Goal: Task Accomplishment & Management: Complete application form

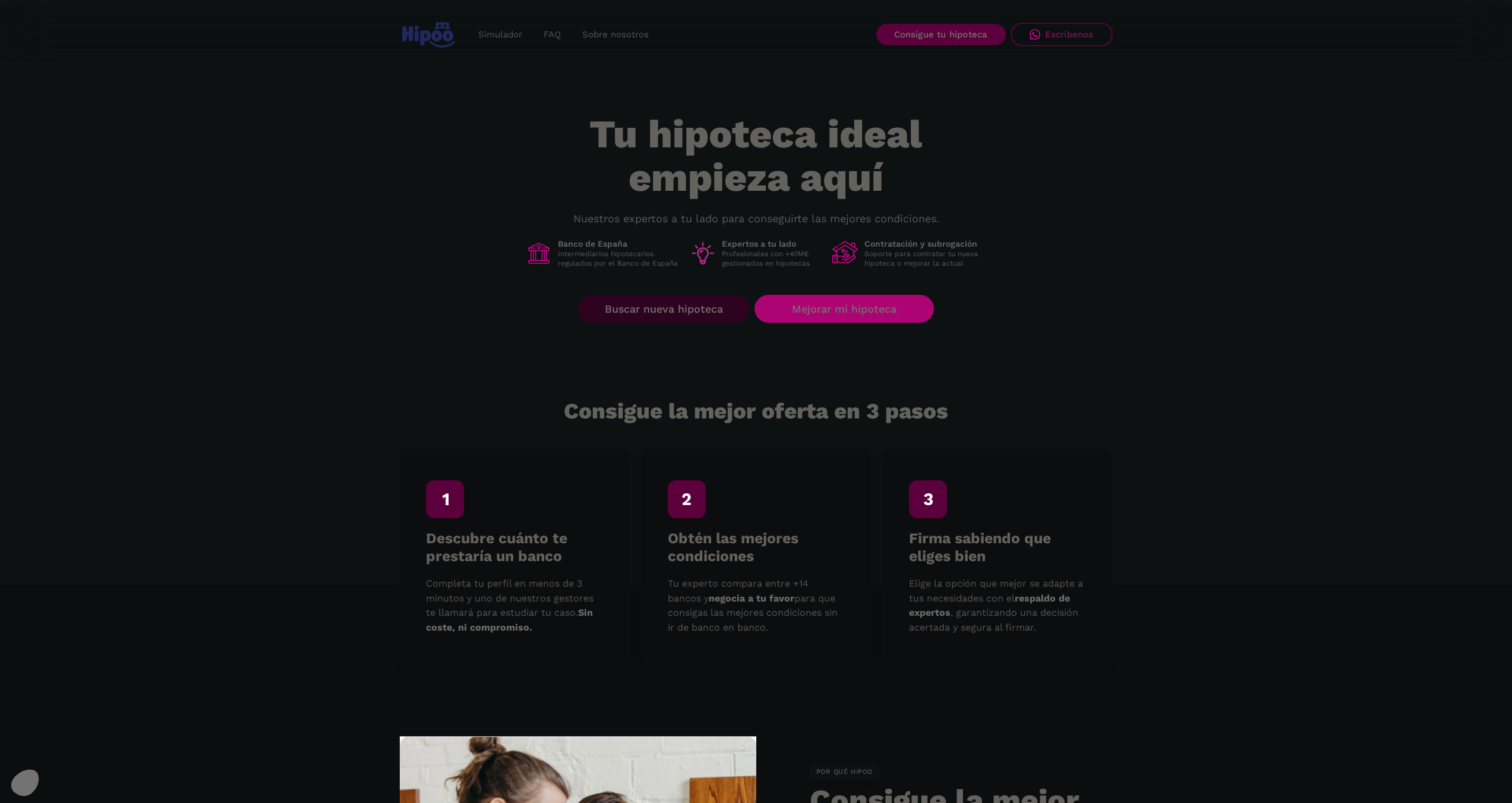
click at [843, 315] on link "Mejorar mi hipoteca" at bounding box center [843, 308] width 178 height 28
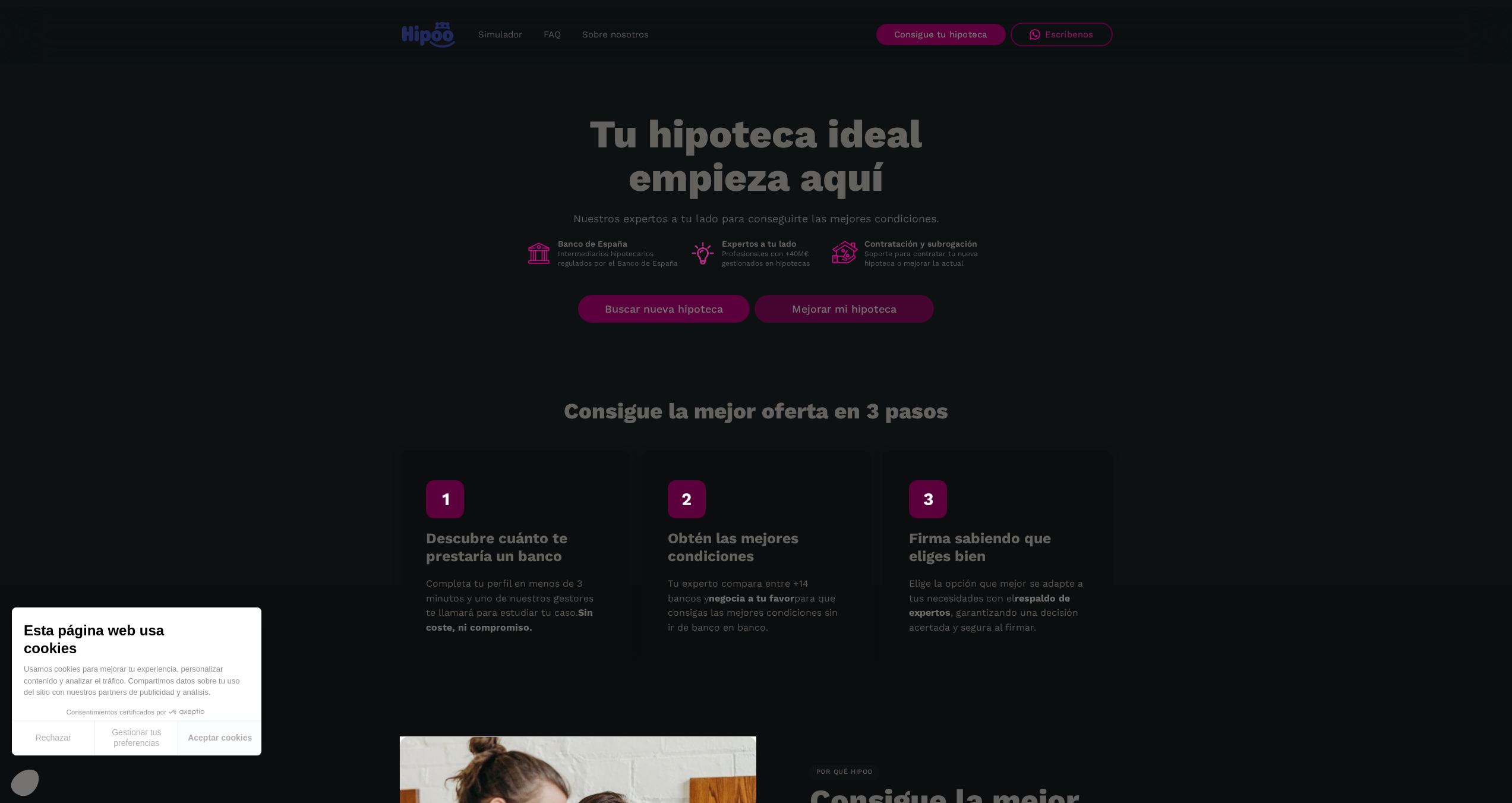
click at [853, 314] on link "Mejorar mi hipoteca" at bounding box center [843, 308] width 178 height 28
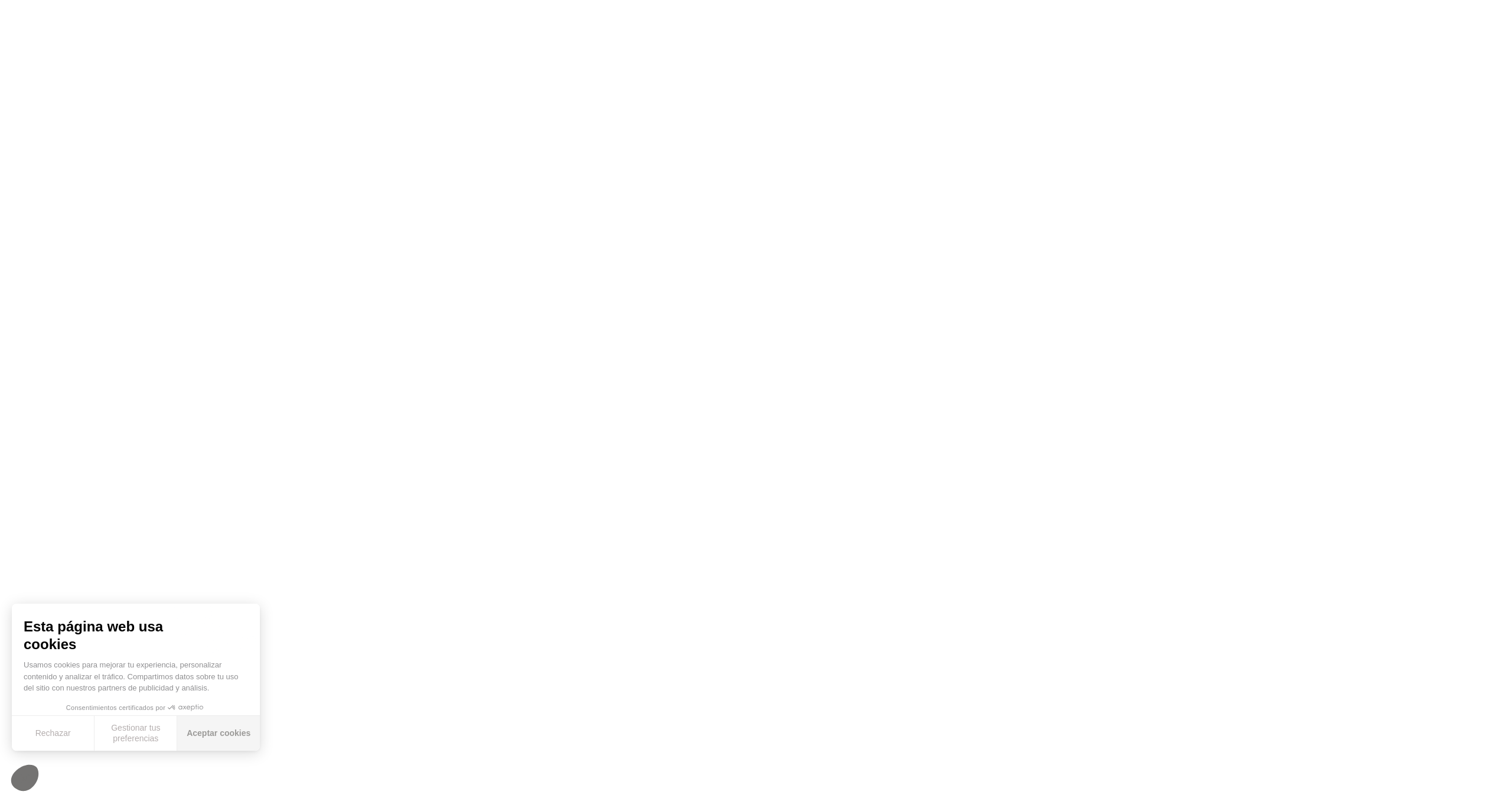
click at [221, 736] on button "Aceptar cookies" at bounding box center [219, 733] width 83 height 35
